Goal: Information Seeking & Learning: Learn about a topic

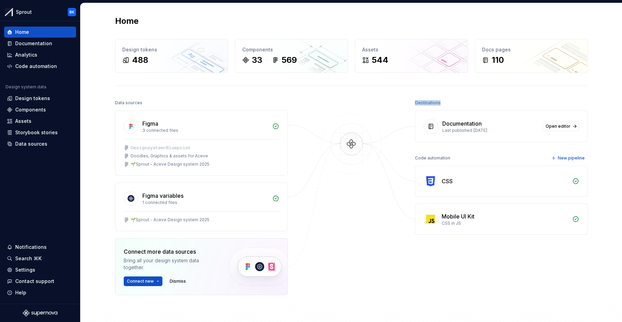
drag, startPoint x: 413, startPoint y: 102, endPoint x: 445, endPoint y: 101, distance: 31.5
click at [445, 101] on div "Data sources Figma 3 connected files 𝙳𝚎𝚜𝚒𝚐𝚗𝚜𝚢𝚜𝚝𝚎𝚖-𝙱𝚕𝚞𝚎𝚙𝚛𝚒𝚗𝚝 Doodles, Graphics &…" at bounding box center [351, 228] width 473 height 260
click at [445, 101] on div "Destinations" at bounding box center [501, 103] width 173 height 10
click at [432, 102] on div "Destinations" at bounding box center [428, 103] width 26 height 10
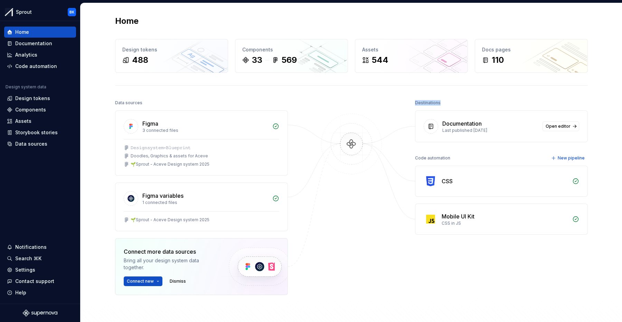
click at [457, 106] on div "Destinations" at bounding box center [501, 103] width 173 height 10
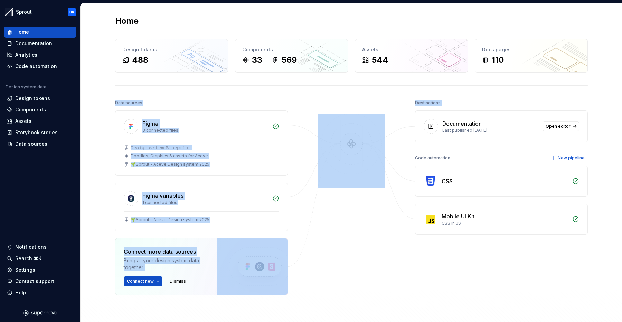
drag, startPoint x: 447, startPoint y: 102, endPoint x: 116, endPoint y: 103, distance: 330.1
click at [116, 103] on div "Data sources Figma 3 connected files 𝙳𝚎𝚜𝚒𝚐𝚗𝚜𝚢𝚜𝚝𝚎𝚖-𝙱𝚕𝚞𝚎𝚙𝚛𝚒𝚗𝚝 Doodles, Graphics &…" at bounding box center [351, 228] width 473 height 260
click at [116, 103] on div "Data sources" at bounding box center [128, 103] width 27 height 10
drag, startPoint x: 463, startPoint y: 101, endPoint x: 171, endPoint y: 98, distance: 291.8
click at [134, 99] on div "Data sources Figma 3 connected files 𝙳𝚎𝚜𝚒𝚐𝚗𝚜𝚢𝚜𝚝𝚎𝚖-𝙱𝚕𝚞𝚎𝚙𝚛𝚒𝚗𝚝 Doodles, Graphics &…" at bounding box center [351, 228] width 473 height 260
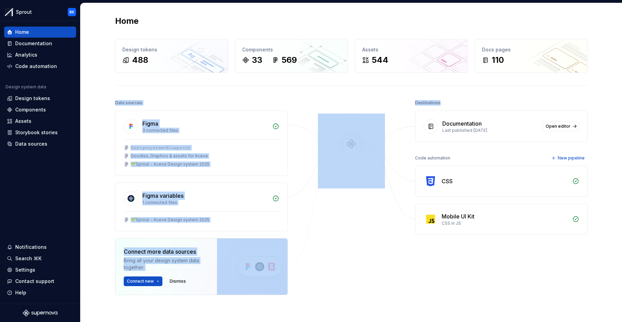
click at [171, 98] on div "Data sources" at bounding box center [201, 103] width 173 height 10
drag, startPoint x: 112, startPoint y: 103, endPoint x: 487, endPoint y: 103, distance: 374.7
click at [487, 103] on div "Home Design tokens 488 Components 33 569 Assets 544 Docs pages 110 Data sources…" at bounding box center [352, 186] width 498 height 367
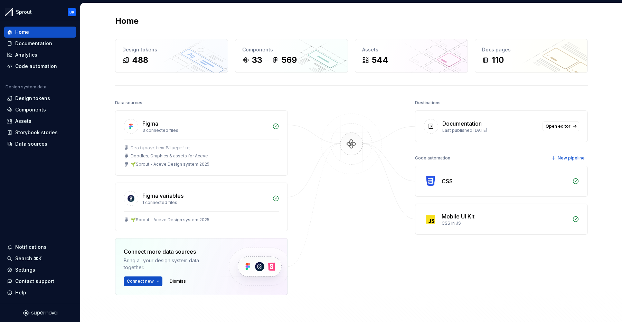
click at [487, 103] on div "Destinations" at bounding box center [501, 103] width 173 height 10
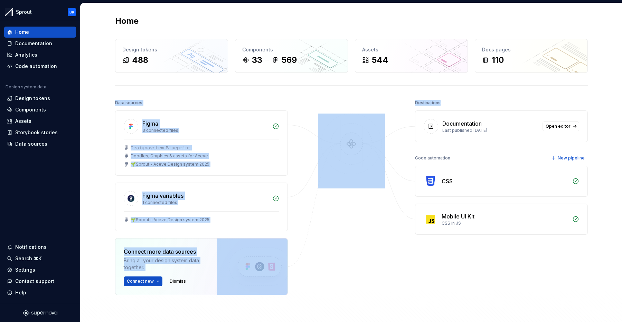
drag, startPoint x: 406, startPoint y: 104, endPoint x: 107, endPoint y: 103, distance: 298.3
click at [107, 103] on div "Home Design tokens 488 Components 33 569 Assets 544 Docs pages 110 Data sources…" at bounding box center [352, 186] width 498 height 367
click at [176, 101] on div "Data sources" at bounding box center [201, 103] width 173 height 10
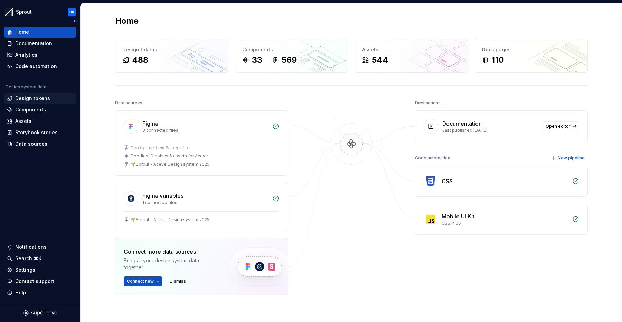
click at [46, 96] on div "Design tokens" at bounding box center [32, 98] width 35 height 7
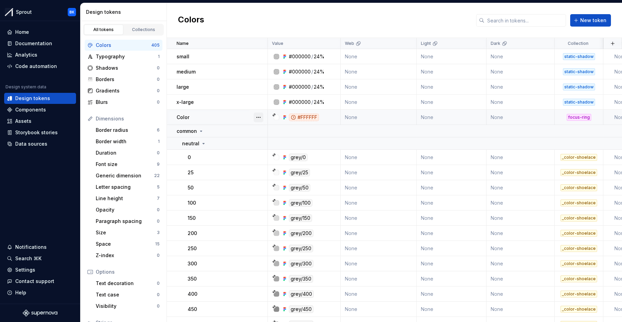
click at [260, 116] on button "button" at bounding box center [259, 118] width 10 height 10
drag, startPoint x: 230, startPoint y: 122, endPoint x: 221, endPoint y: 120, distance: 9.2
click at [230, 122] on html "Sprout BK Home Documentation Analytics Code automation Design system data Desig…" at bounding box center [311, 161] width 622 height 322
click at [257, 117] on button "button" at bounding box center [259, 118] width 10 height 10
click at [278, 128] on div "Open detail" at bounding box center [289, 131] width 45 height 7
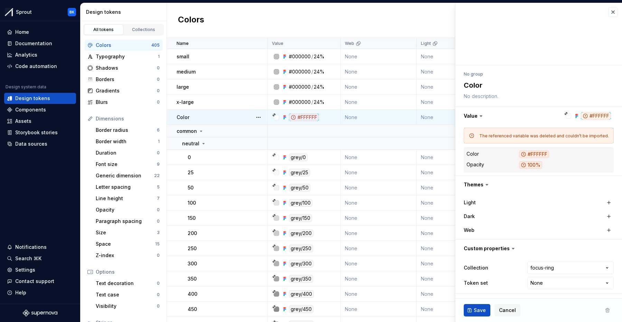
type textarea "*"
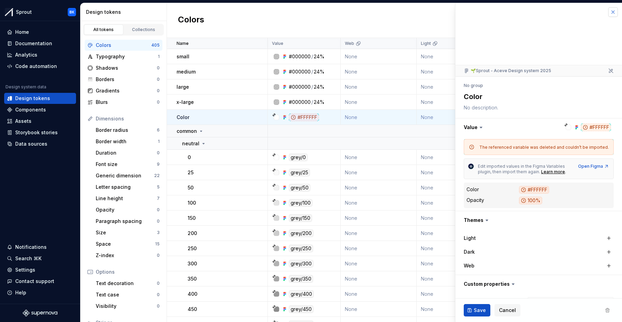
click at [611, 13] on button "button" at bounding box center [613, 12] width 10 height 10
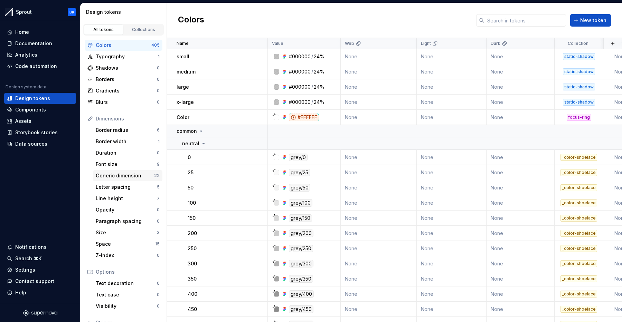
click at [130, 170] on div "Generic dimension 22" at bounding box center [127, 175] width 69 height 11
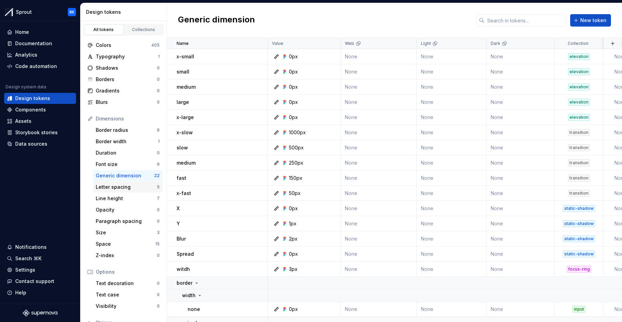
click at [121, 189] on div "Letter spacing" at bounding box center [126, 187] width 61 height 7
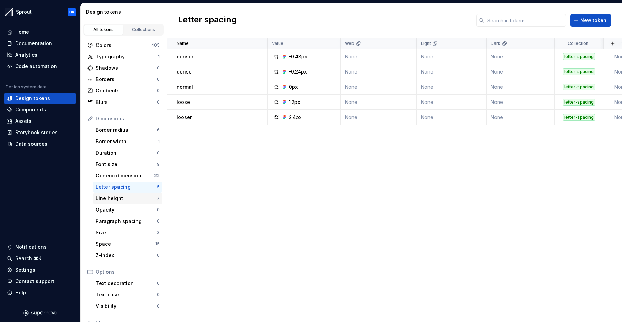
click at [126, 197] on div "Line height" at bounding box center [126, 198] width 61 height 7
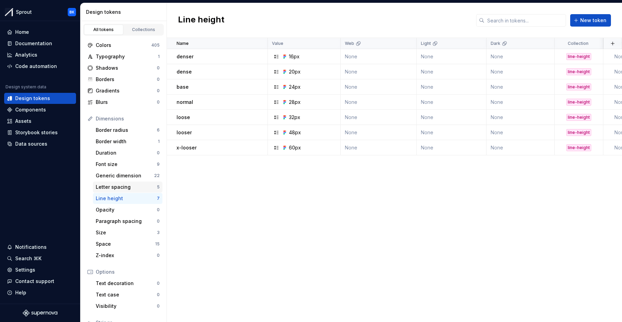
click at [138, 189] on div "Letter spacing" at bounding box center [126, 187] width 61 height 7
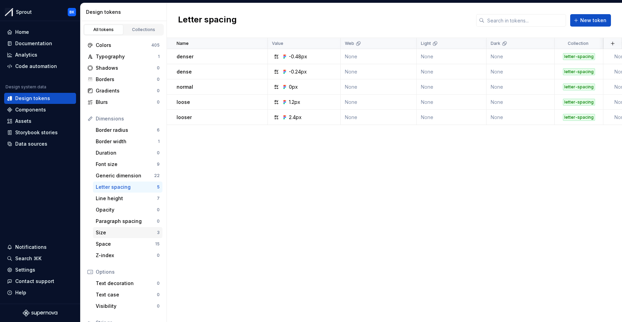
click at [124, 234] on div "Size" at bounding box center [126, 233] width 61 height 7
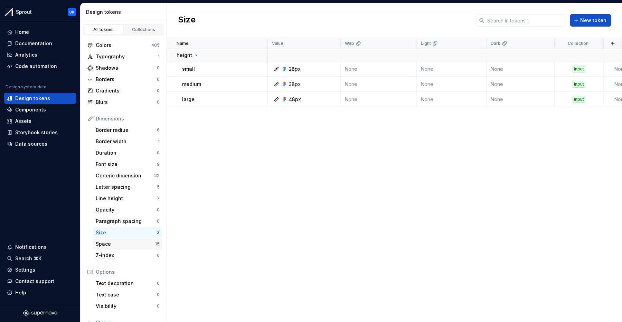
click at [125, 244] on div "Space" at bounding box center [125, 244] width 59 height 7
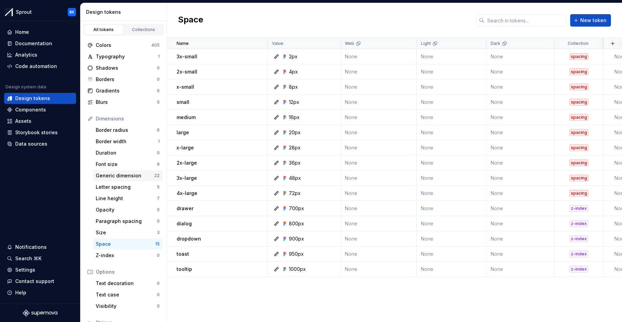
click at [120, 175] on div "Generic dimension" at bounding box center [125, 175] width 58 height 7
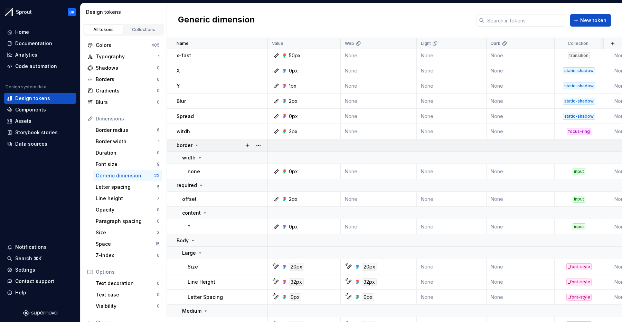
scroll to position [148, 0]
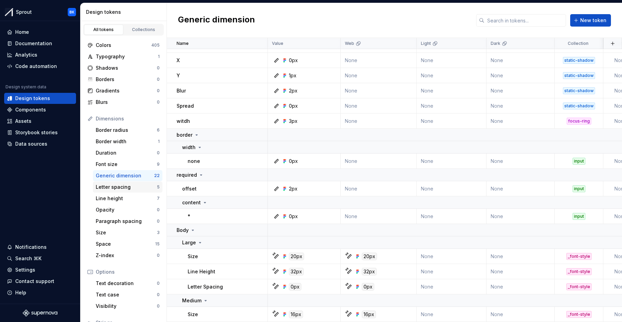
click at [126, 190] on div "Letter spacing" at bounding box center [126, 187] width 61 height 7
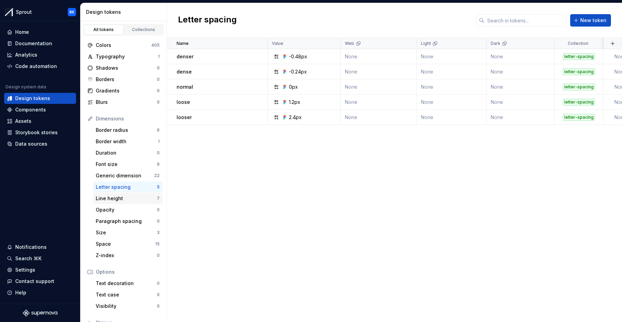
click at [125, 198] on div "Line height" at bounding box center [126, 198] width 61 height 7
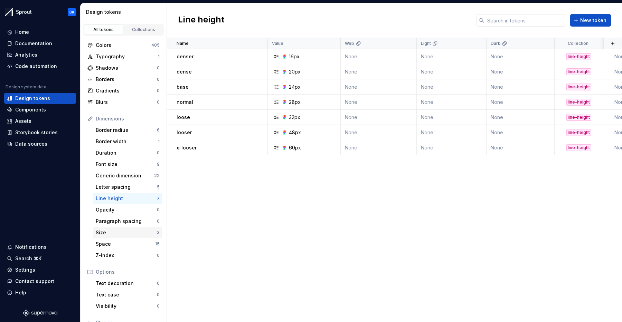
click at [114, 237] on div "Size 3" at bounding box center [127, 232] width 69 height 11
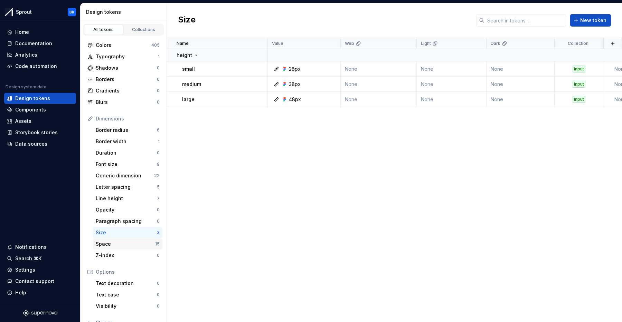
click at [123, 244] on div "Space" at bounding box center [125, 244] width 59 height 7
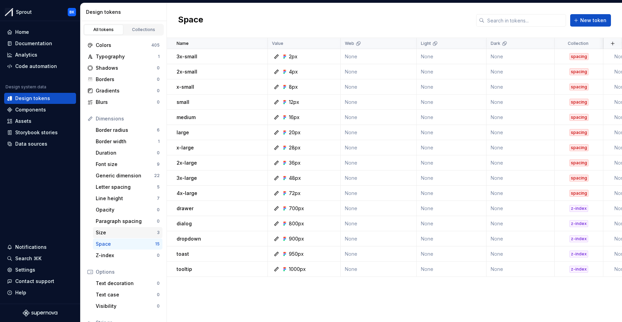
click at [122, 235] on div "Size" at bounding box center [126, 233] width 61 height 7
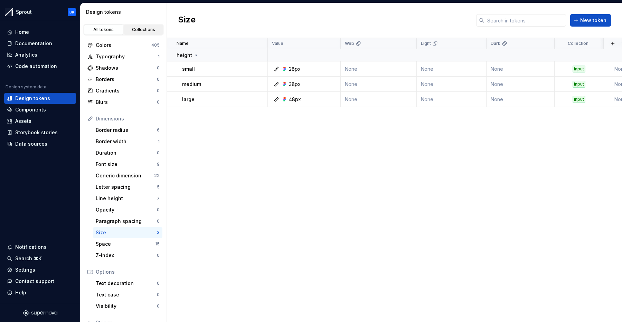
click at [149, 28] on div "Collections" at bounding box center [144, 30] width 35 height 6
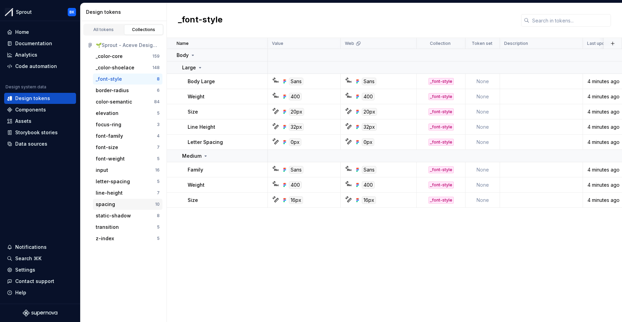
click at [131, 206] on div "spacing" at bounding box center [125, 204] width 59 height 7
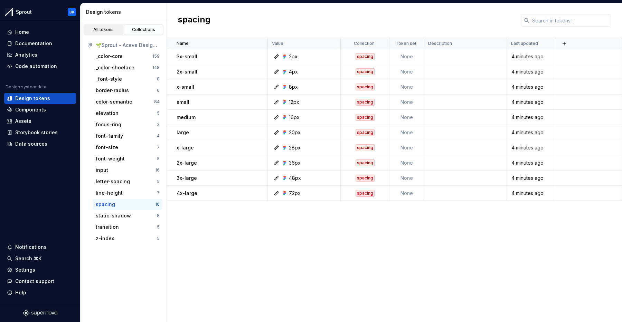
click at [110, 32] on div "All tokens" at bounding box center [103, 30] width 35 height 6
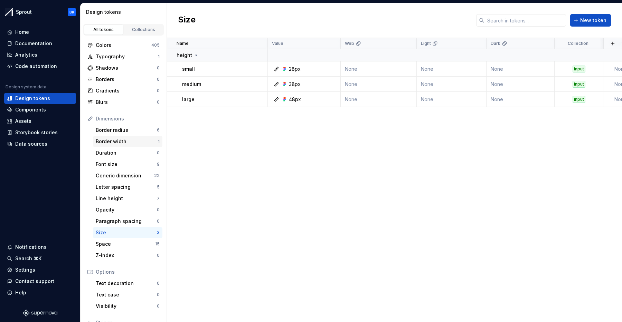
click at [128, 139] on div "Border width" at bounding box center [127, 141] width 62 height 7
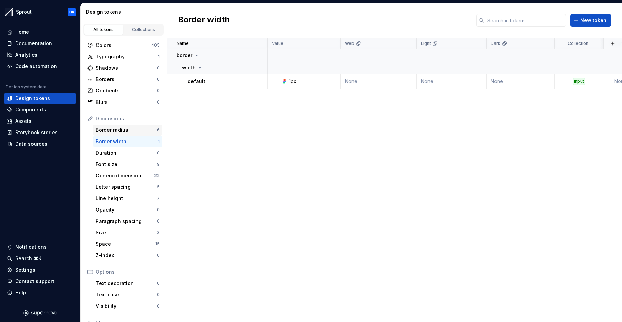
click at [131, 128] on div "Border radius" at bounding box center [126, 130] width 61 height 7
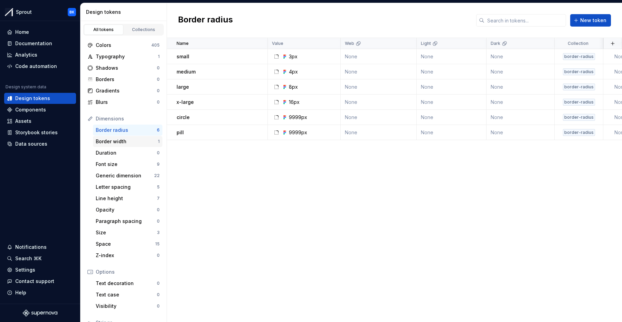
click at [132, 142] on div "Border width" at bounding box center [127, 141] width 62 height 7
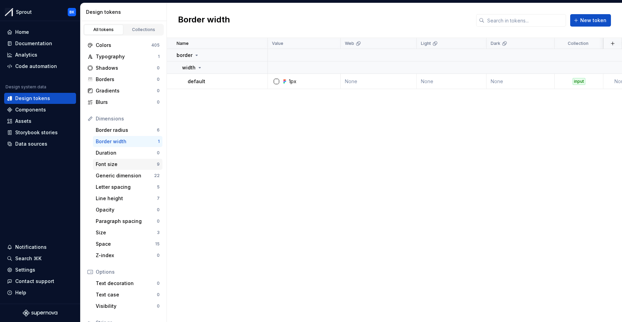
click at [137, 162] on div "Font size" at bounding box center [126, 164] width 61 height 7
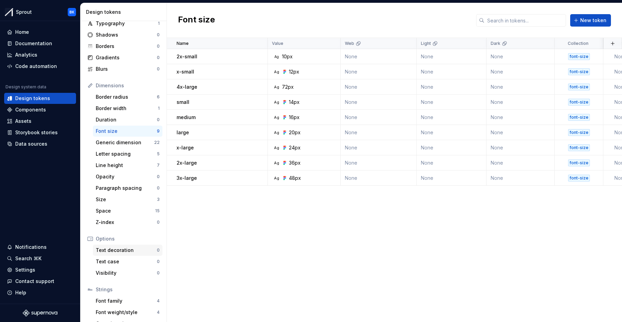
scroll to position [56, 0]
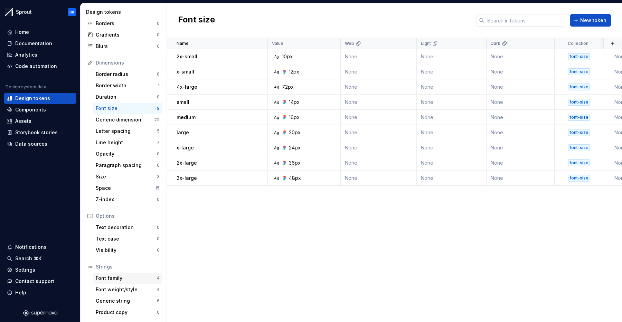
click at [124, 279] on div "Font family" at bounding box center [126, 278] width 61 height 7
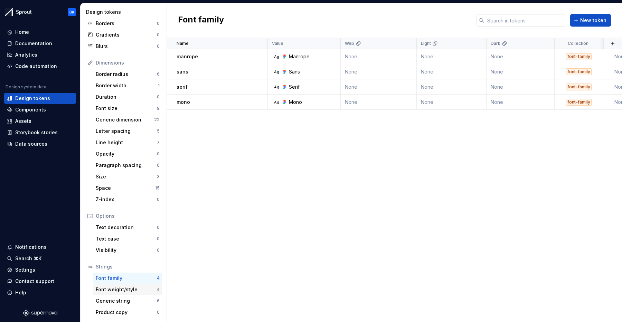
click at [128, 292] on div "Font weight/style" at bounding box center [126, 290] width 61 height 7
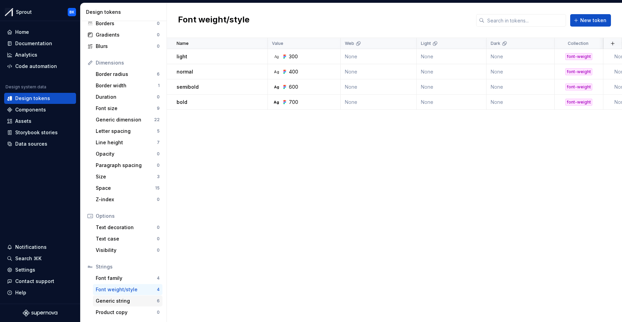
click at [130, 298] on div "Generic string" at bounding box center [126, 301] width 61 height 7
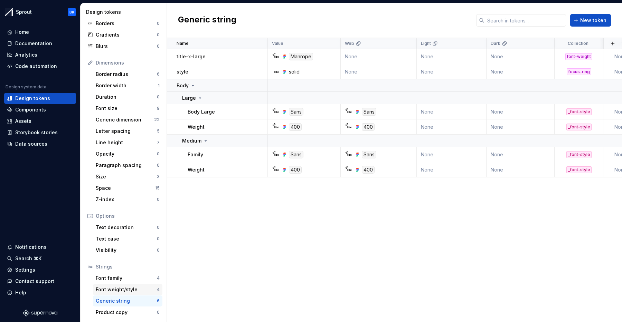
click at [123, 287] on div "Font weight/style" at bounding box center [126, 290] width 61 height 7
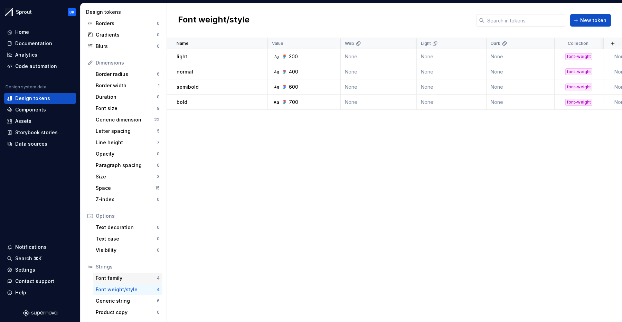
click at [123, 274] on div "Font family 4" at bounding box center [127, 278] width 69 height 11
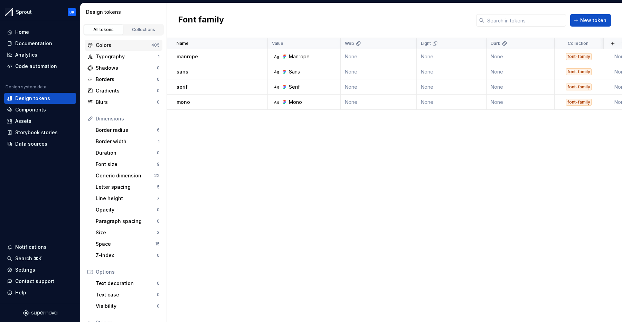
click at [110, 41] on div "Colors 405" at bounding box center [124, 45] width 78 height 11
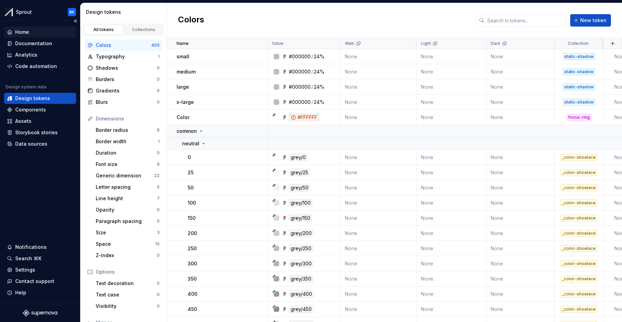
click at [37, 32] on div "Home" at bounding box center [40, 32] width 66 height 7
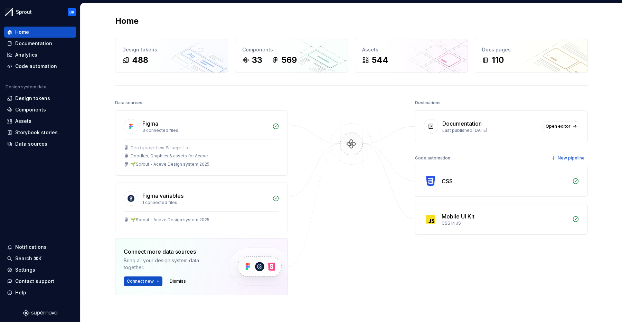
click at [125, 19] on h2 "Home" at bounding box center [127, 21] width 24 height 11
drag, startPoint x: 125, startPoint y: 19, endPoint x: 142, endPoint y: 22, distance: 17.4
click at [125, 19] on h2 "Home" at bounding box center [127, 21] width 24 height 11
click at [153, 24] on div "Home" at bounding box center [351, 21] width 473 height 11
click at [196, 53] on div "Design tokens 488" at bounding box center [171, 55] width 112 height 33
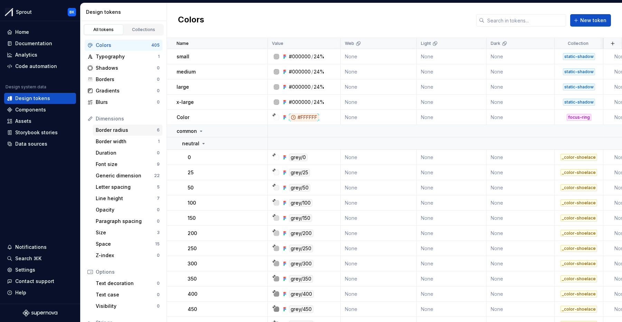
click at [127, 126] on div "Border radius 6" at bounding box center [127, 130] width 69 height 11
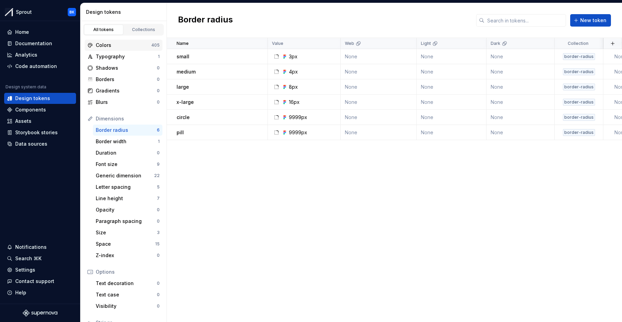
click at [120, 42] on div "Colors" at bounding box center [124, 45] width 56 height 7
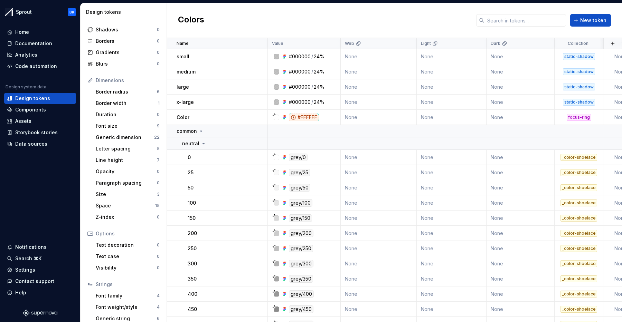
scroll to position [56, 0]
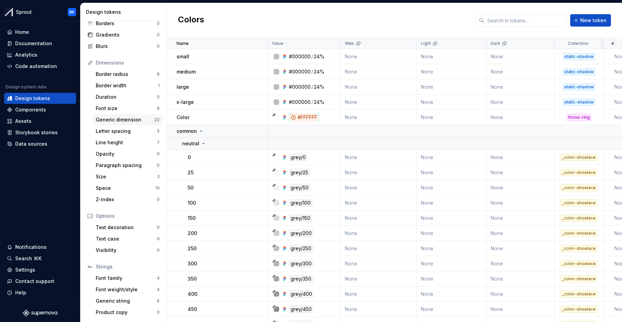
click at [120, 122] on div "Generic dimension" at bounding box center [125, 119] width 58 height 7
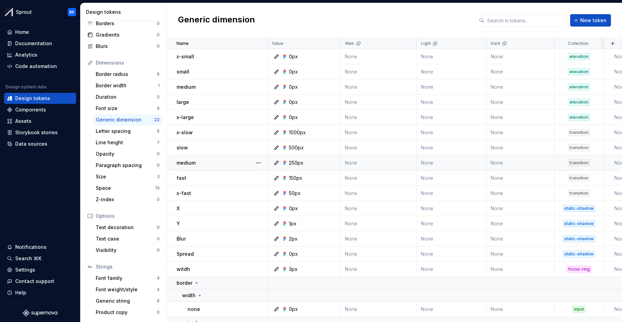
scroll to position [148, 0]
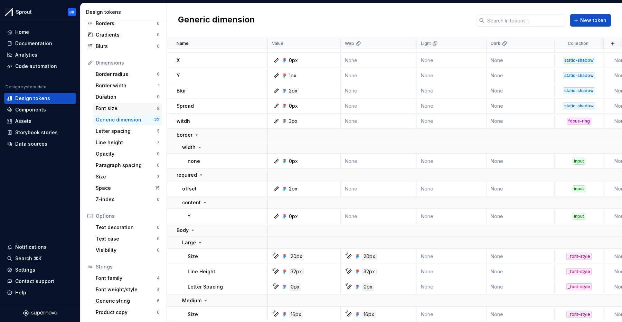
click at [124, 108] on div "Font size" at bounding box center [126, 108] width 61 height 7
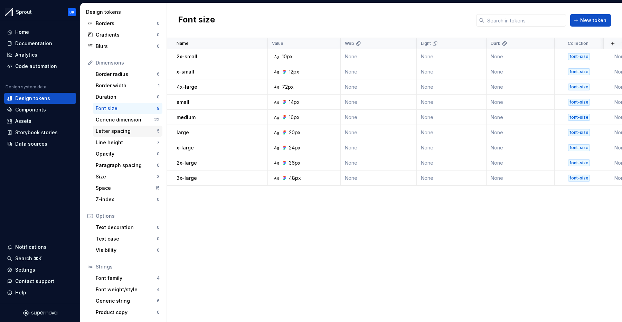
click at [130, 132] on div "Letter spacing" at bounding box center [126, 131] width 61 height 7
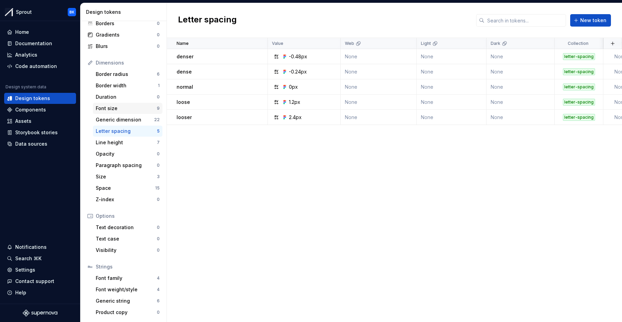
click at [130, 107] on div "Font size" at bounding box center [126, 108] width 61 height 7
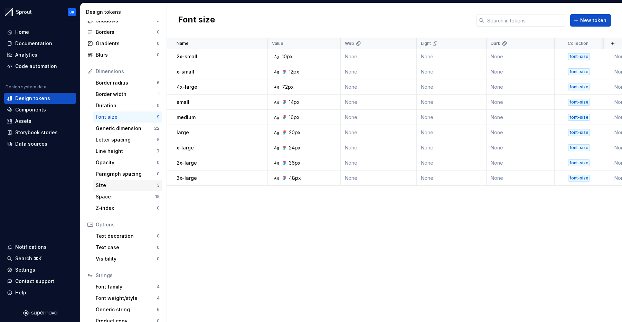
scroll to position [56, 0]
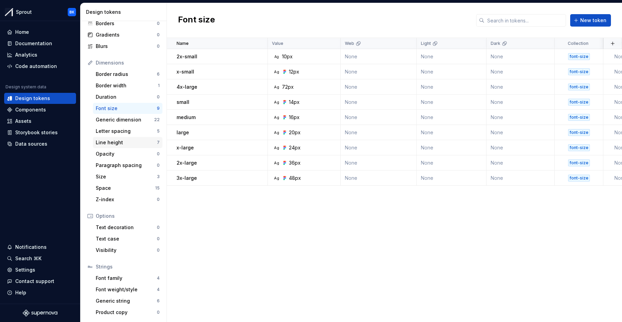
click at [119, 141] on div "Line height" at bounding box center [126, 142] width 61 height 7
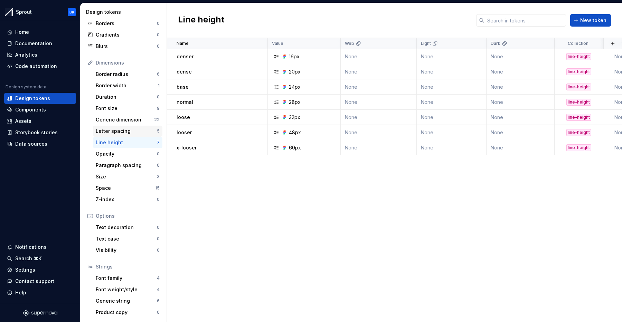
click at [123, 133] on div "Letter spacing" at bounding box center [126, 131] width 61 height 7
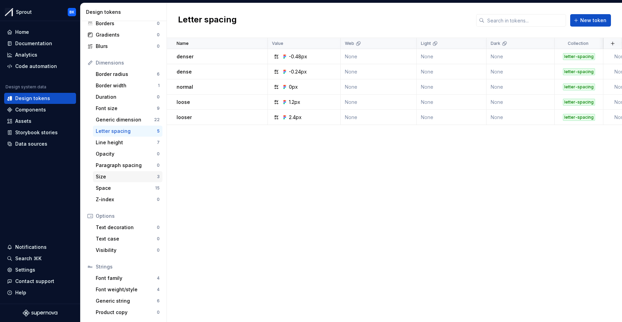
click at [127, 177] on div "Size" at bounding box center [126, 177] width 61 height 7
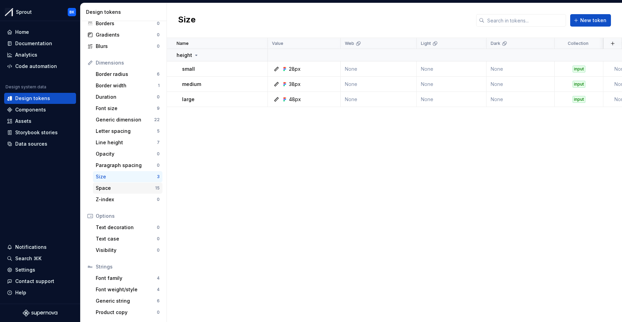
click at [124, 186] on div "Space" at bounding box center [125, 188] width 59 height 7
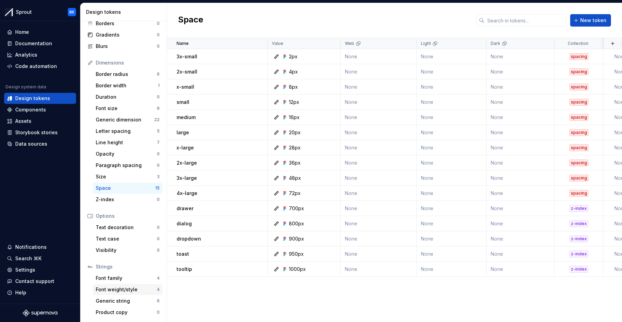
click at [133, 287] on div "Font weight/style" at bounding box center [126, 290] width 61 height 7
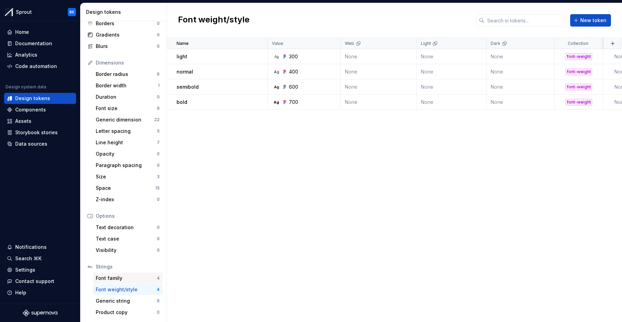
click at [135, 279] on div "Font family" at bounding box center [126, 278] width 61 height 7
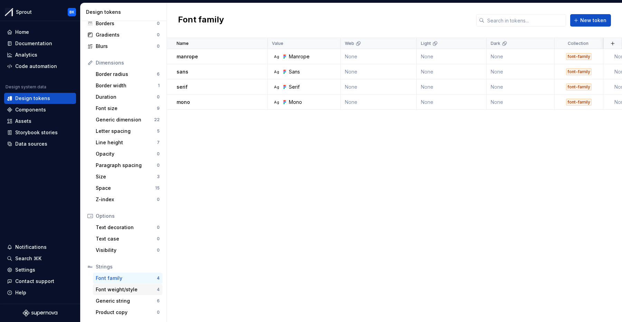
click at [130, 292] on div "Font weight/style" at bounding box center [126, 290] width 61 height 7
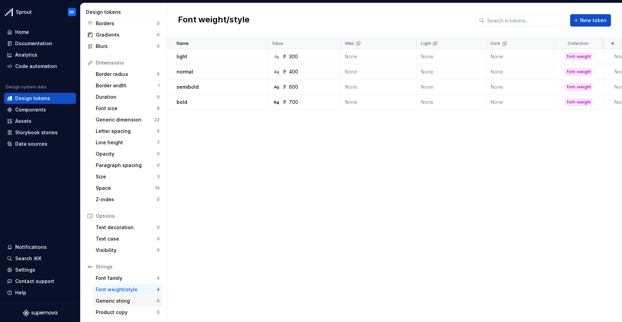
click at [133, 305] on div "Generic string 6" at bounding box center [127, 301] width 69 height 11
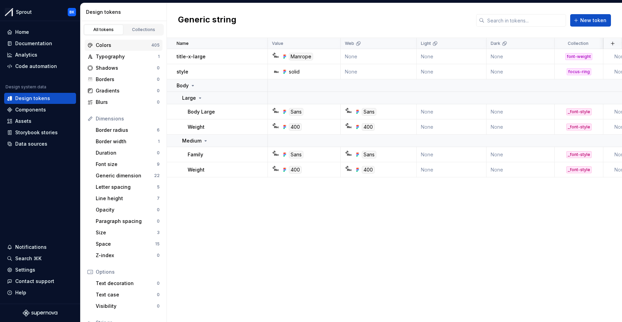
click at [121, 46] on div "Colors" at bounding box center [124, 45] width 56 height 7
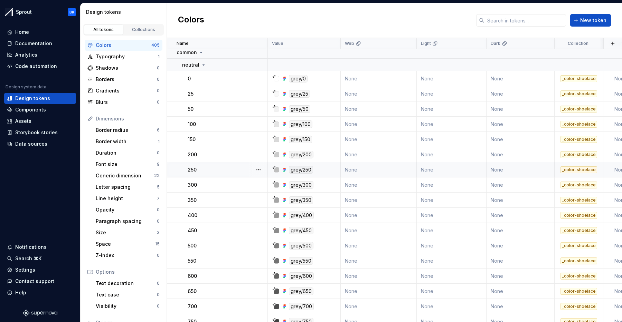
scroll to position [80, 0]
